Goal: Check status: Check status

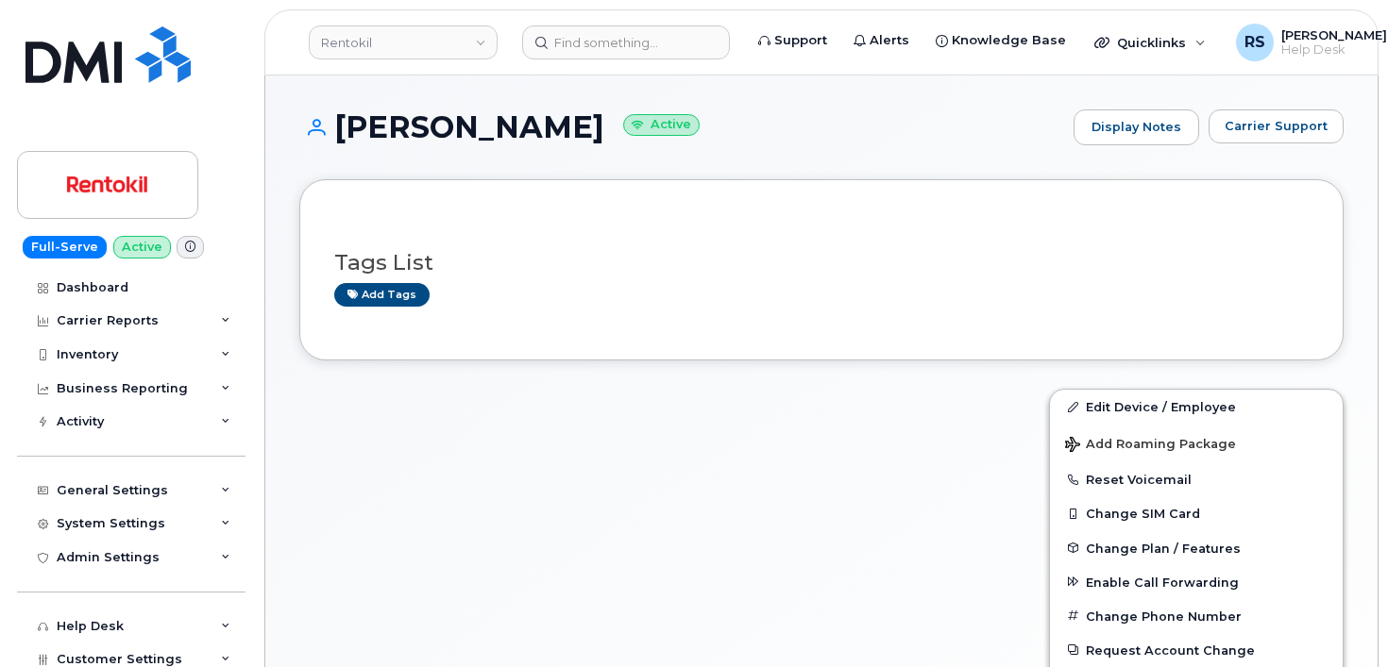
click at [8, 648] on div "Full-Serve Active Dashboard Carrier Reports Monthly Billing Data Daily Data Poo…" at bounding box center [128, 333] width 256 height 667
